Goal: Transaction & Acquisition: Obtain resource

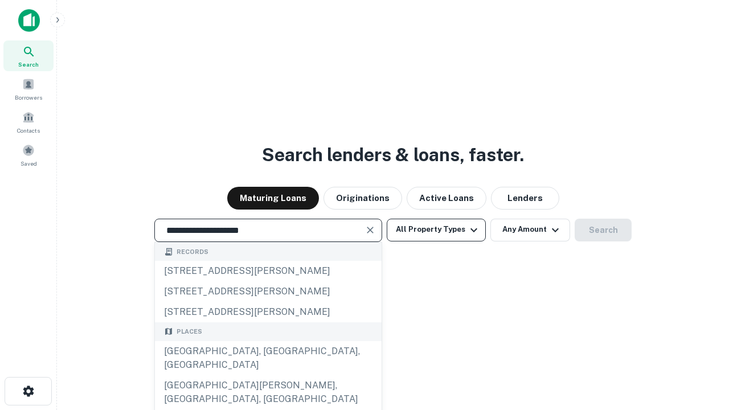
click at [268, 376] on div "[GEOGRAPHIC_DATA], [GEOGRAPHIC_DATA], [GEOGRAPHIC_DATA]" at bounding box center [268, 358] width 227 height 34
click at [436, 230] on button "All Property Types" at bounding box center [436, 230] width 99 height 23
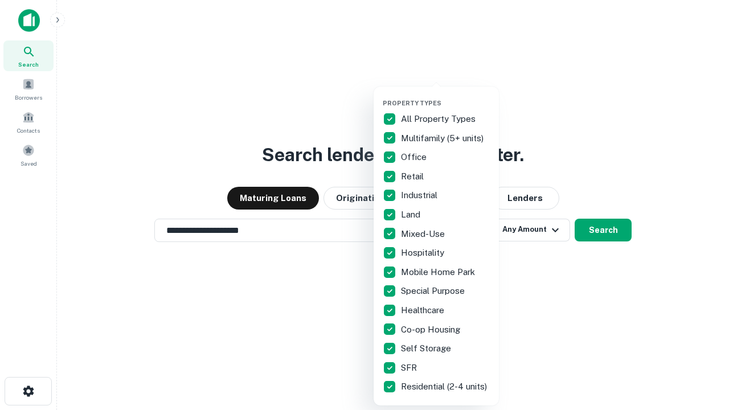
type input "**********"
click at [446, 96] on button "button" at bounding box center [445, 96] width 125 height 1
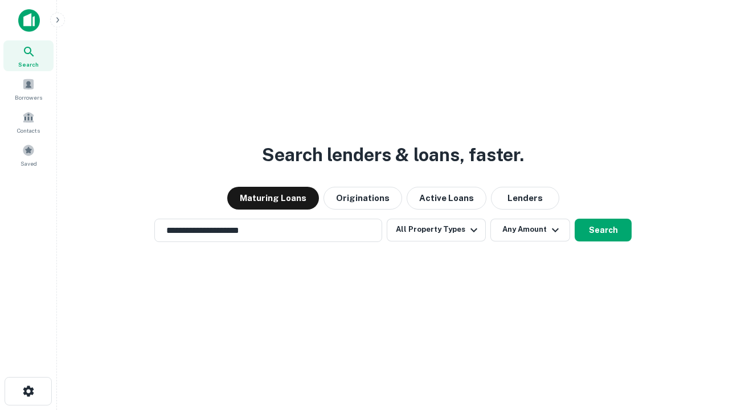
scroll to position [7, 137]
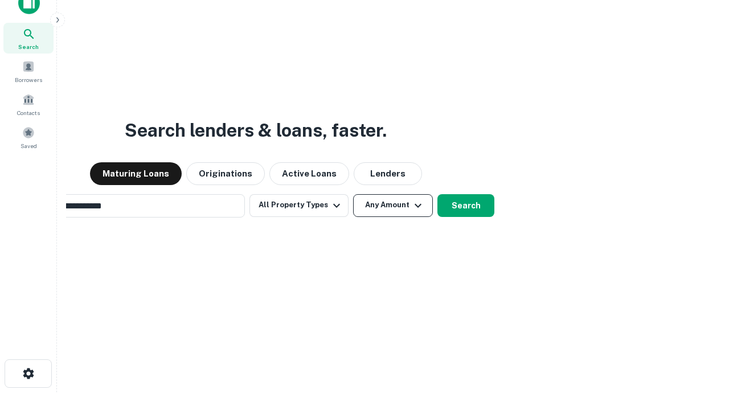
click at [353, 194] on button "Any Amount" at bounding box center [393, 205] width 80 height 23
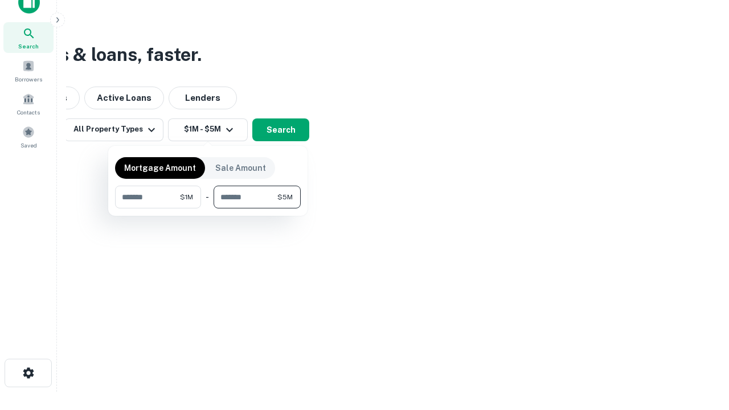
type input "*******"
click at [208, 209] on button "button" at bounding box center [208, 209] width 186 height 1
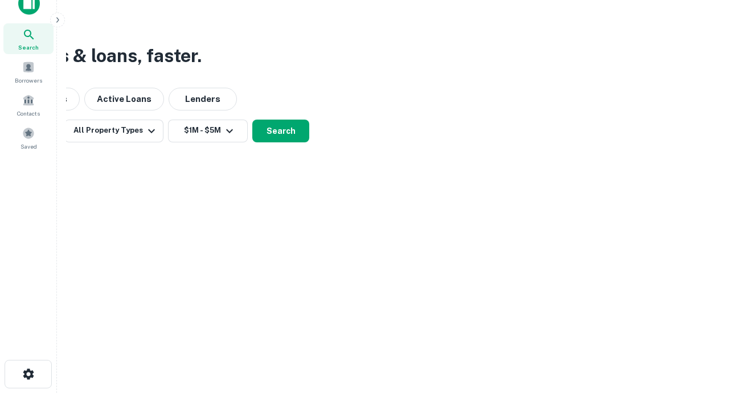
scroll to position [7, 210]
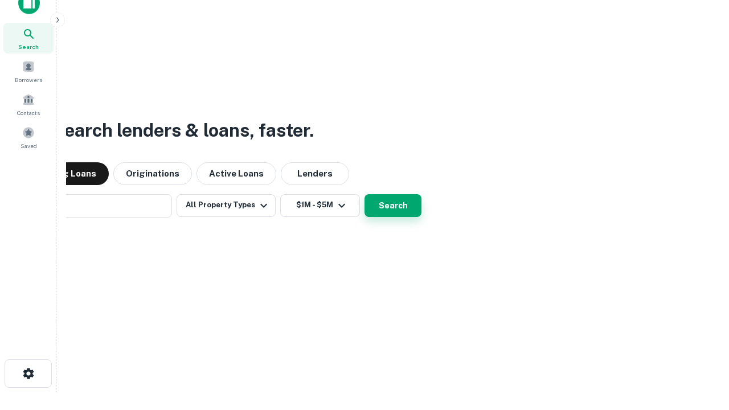
click at [365, 194] on button "Search" at bounding box center [393, 205] width 57 height 23
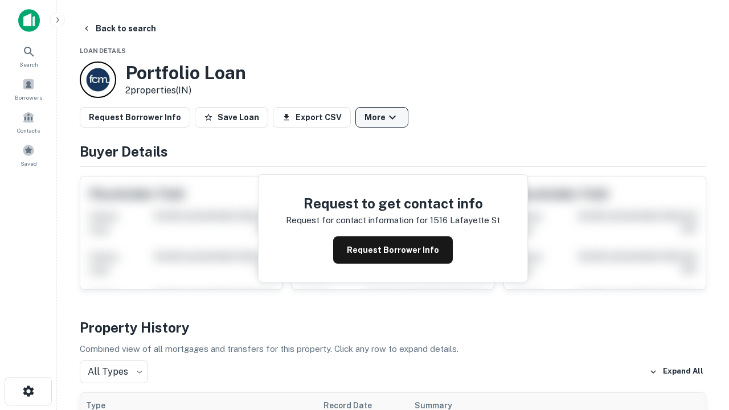
click at [382, 117] on button "More" at bounding box center [382, 117] width 53 height 21
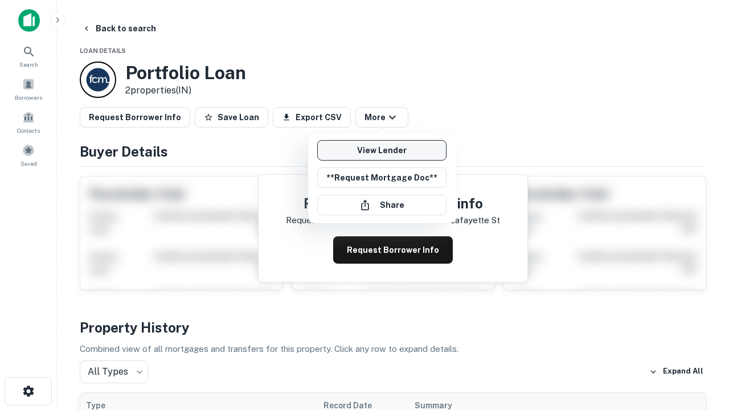
click at [382, 150] on link "View Lender" at bounding box center [381, 150] width 129 height 21
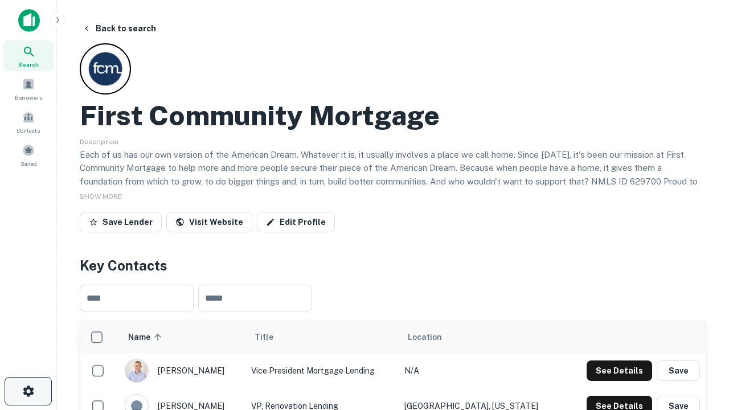
click at [28, 391] on icon "button" at bounding box center [29, 392] width 14 height 14
